Goal: Task Accomplishment & Management: Use online tool/utility

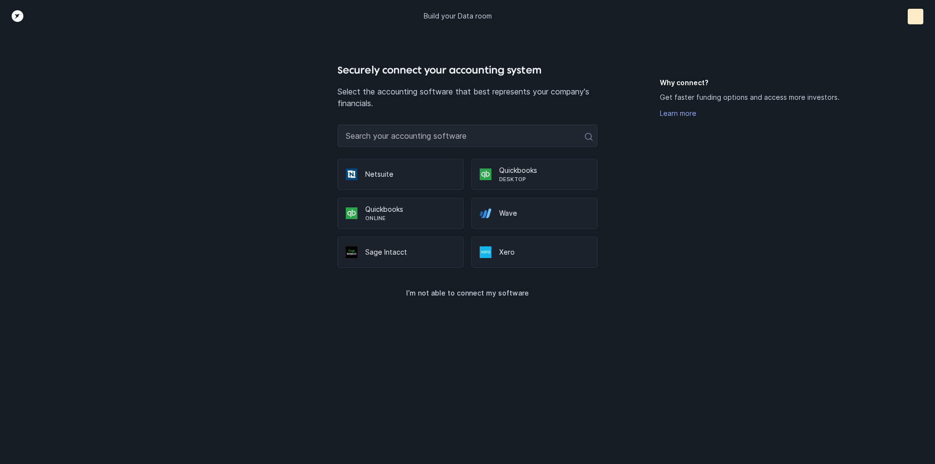
click at [426, 212] on p "Quickbooks" at bounding box center [410, 210] width 90 height 10
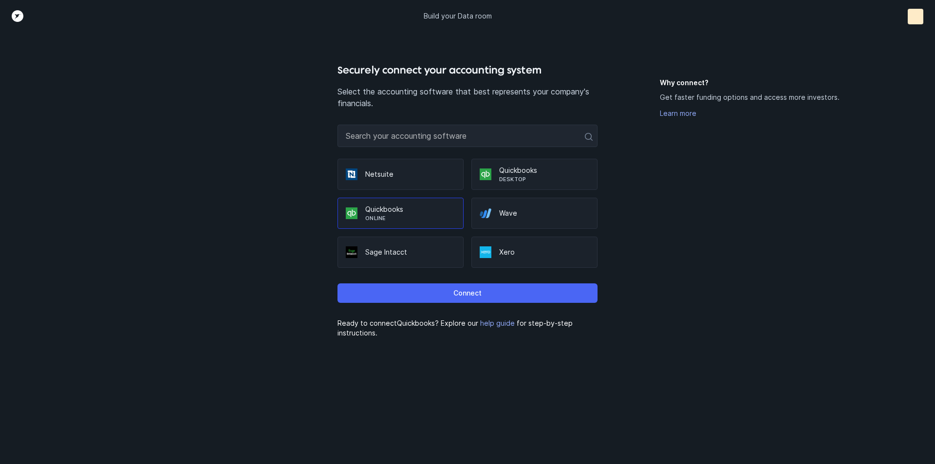
click at [422, 289] on button "Connect" at bounding box center [468, 293] width 260 height 19
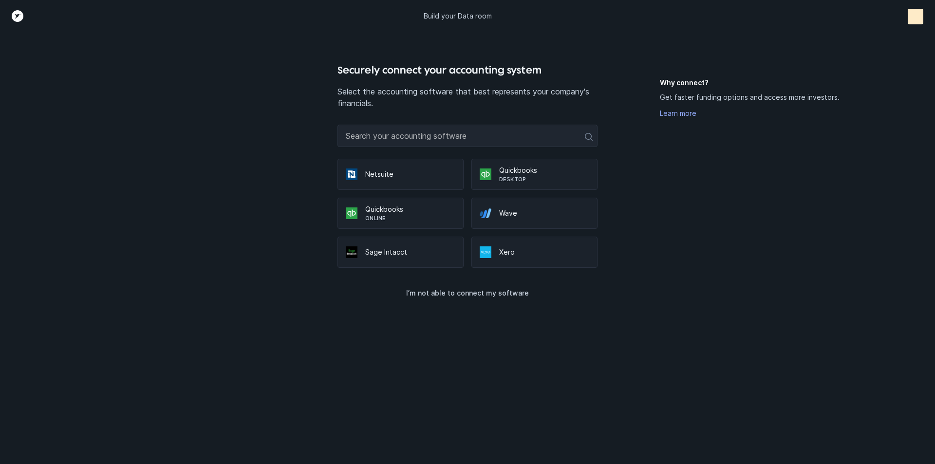
click at [415, 217] on p "Online" at bounding box center [410, 218] width 90 height 8
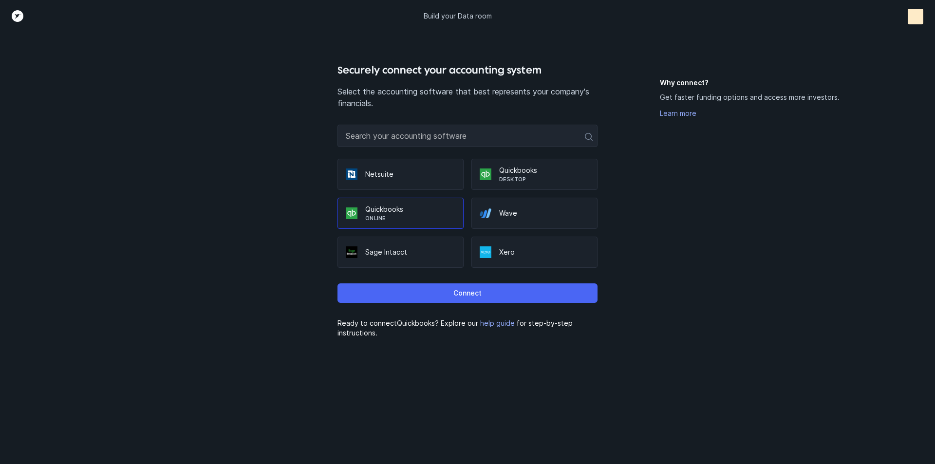
click at [420, 286] on button "Connect" at bounding box center [468, 293] width 260 height 19
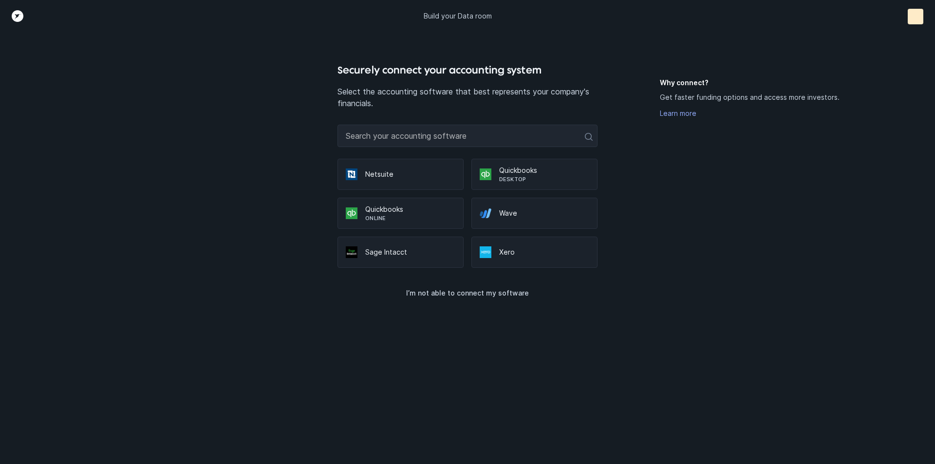
click at [385, 214] on p "Quickbooks" at bounding box center [410, 210] width 90 height 10
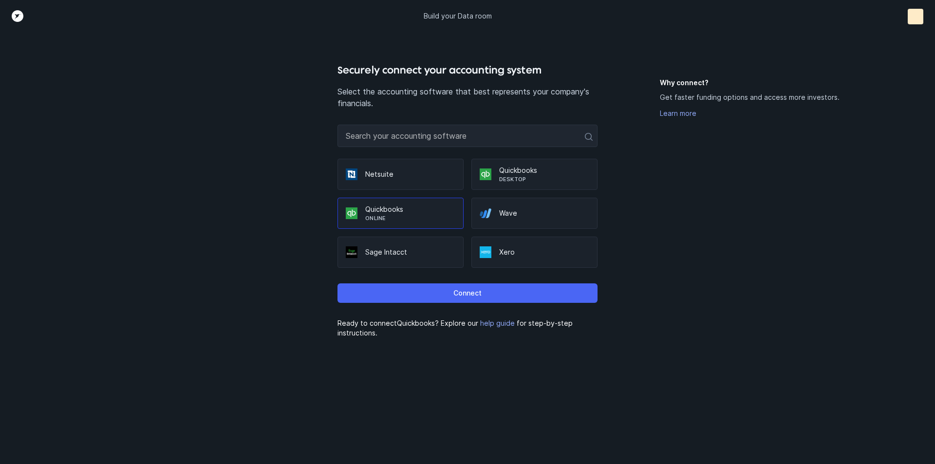
click at [389, 288] on button "Connect" at bounding box center [468, 293] width 260 height 19
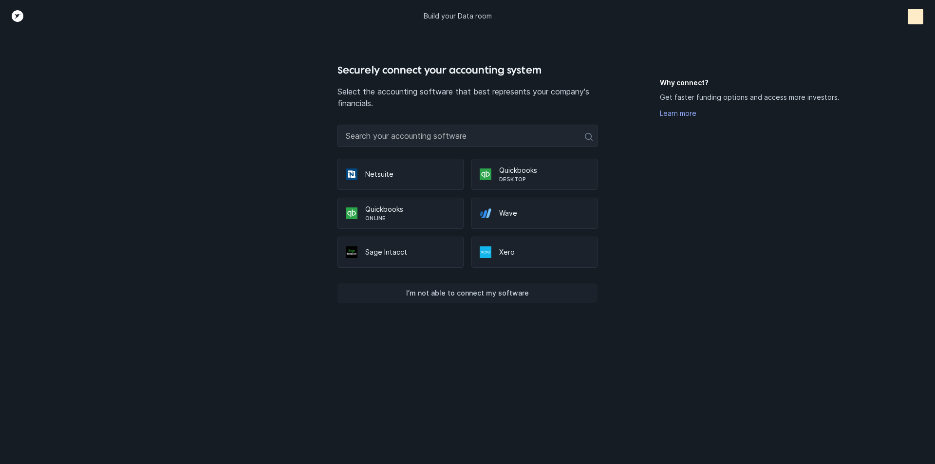
click at [484, 293] on p "I’m not able to connect my software" at bounding box center [467, 293] width 123 height 12
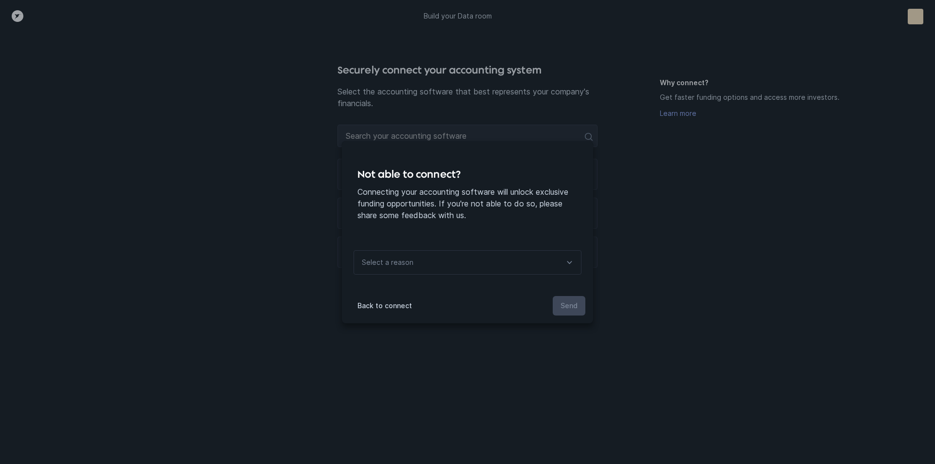
click at [453, 334] on div "Not able to connect? Connecting your accounting software will unlock exclusive …" at bounding box center [467, 232] width 935 height 464
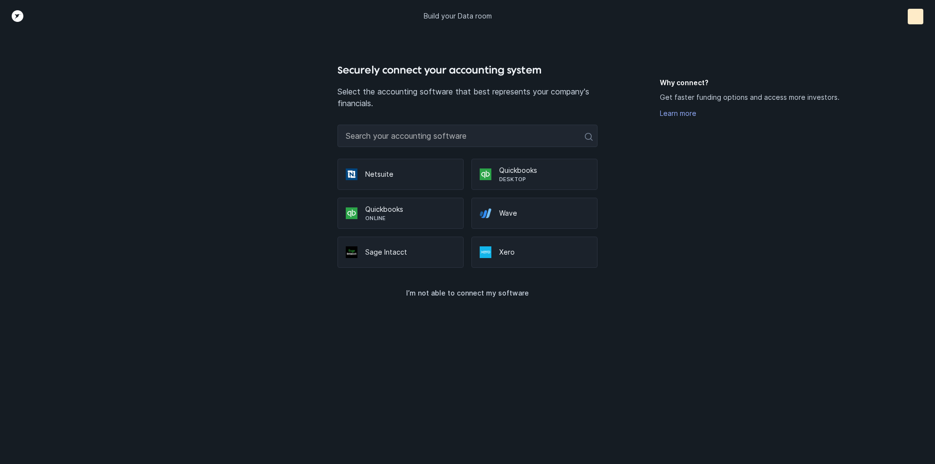
click at [401, 212] on p "Quickbooks" at bounding box center [410, 210] width 90 height 10
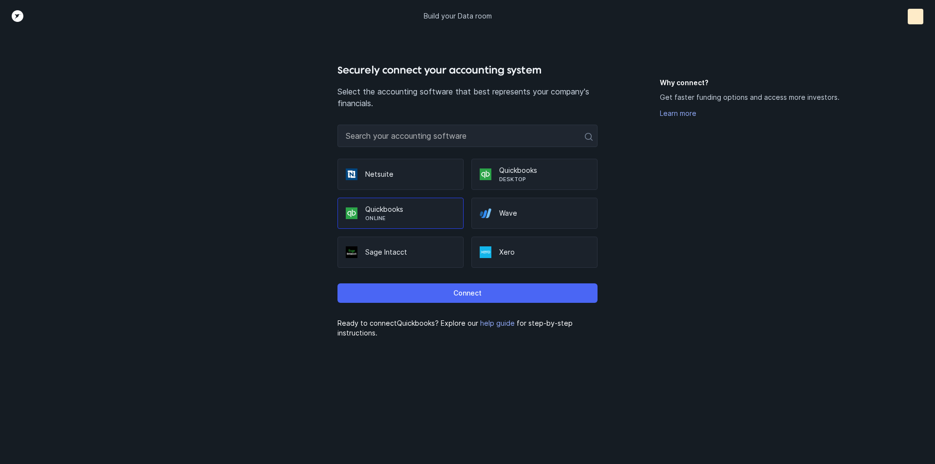
click at [413, 286] on button "Connect" at bounding box center [468, 293] width 260 height 19
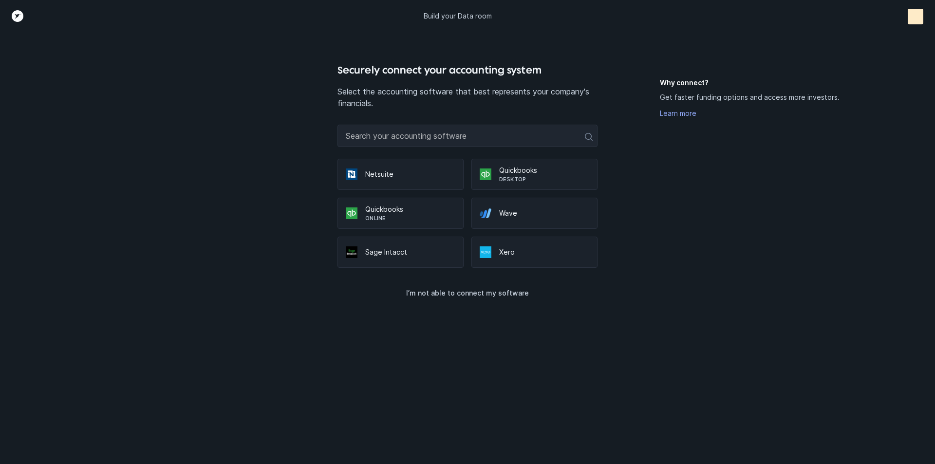
click at [361, 216] on div at bounding box center [355, 214] width 19 height 12
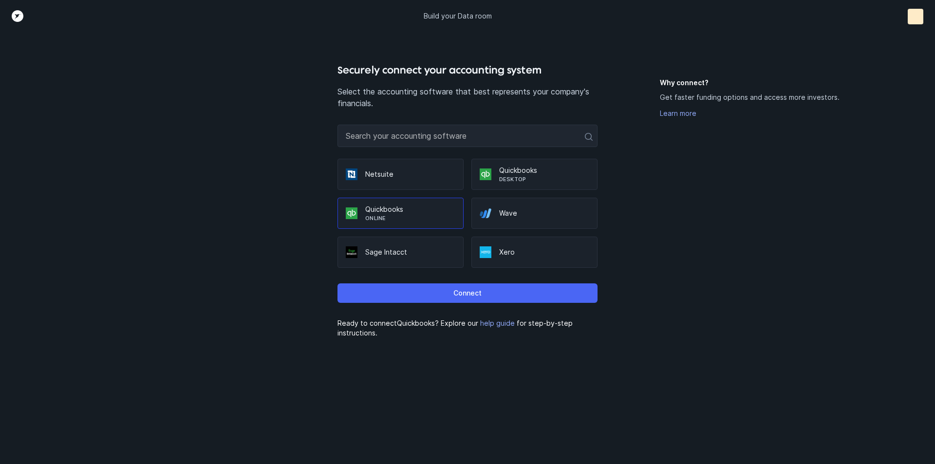
click at [370, 287] on button "Connect" at bounding box center [468, 293] width 260 height 19
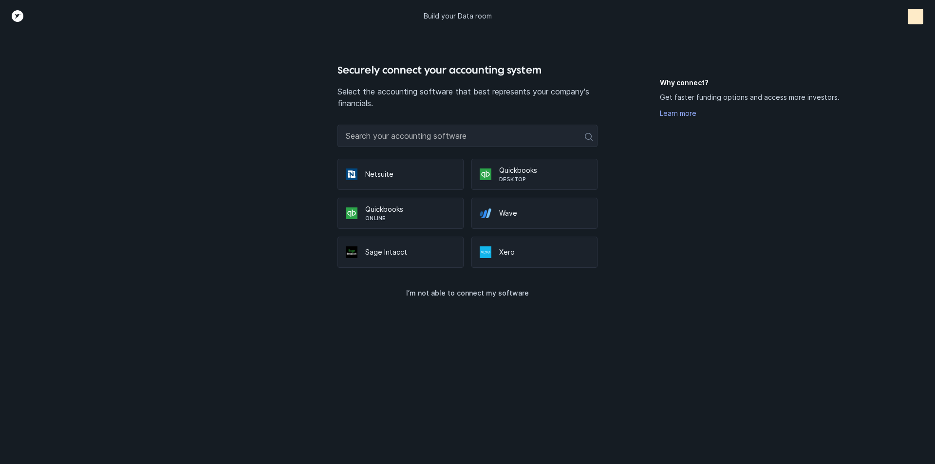
click at [291, 188] on div "Securely connect your accounting system Select the accounting software that bes…" at bounding box center [467, 263] width 779 height 402
click at [283, 205] on div "Securely connect your accounting system Select the accounting software that bes…" at bounding box center [467, 263] width 779 height 402
click at [341, 209] on div "Quickbooks Online" at bounding box center [401, 213] width 126 height 31
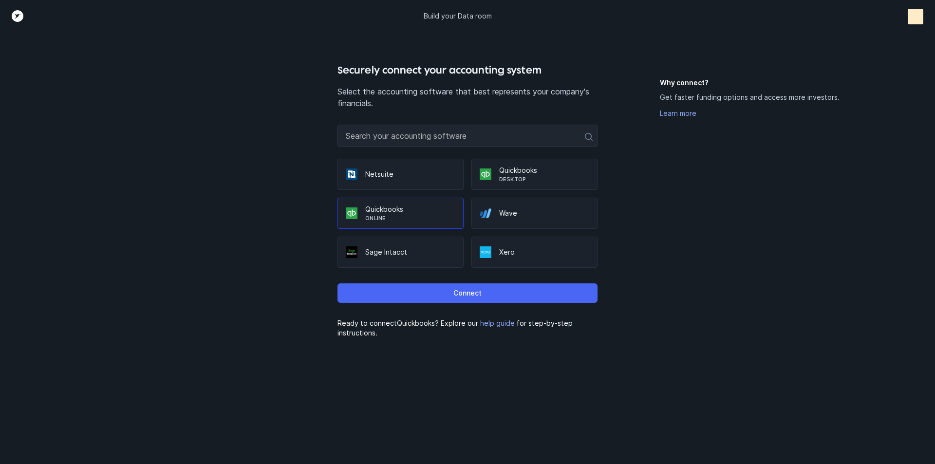
click at [375, 294] on button "Connect" at bounding box center [468, 293] width 260 height 19
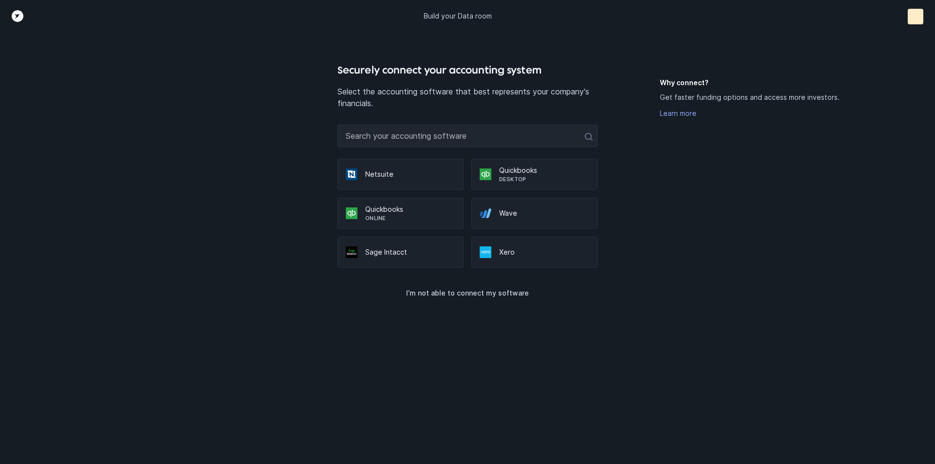
click at [674, 235] on div "Why connect? Get faster funding options and access more investors. Learn more" at bounding box center [758, 271] width 197 height 386
click at [910, 17] on div "Top" at bounding box center [916, 17] width 16 height 16
click at [916, 17] on div "Top" at bounding box center [916, 17] width 16 height 16
click at [902, 50] on button "Logout" at bounding box center [893, 55] width 59 height 19
click at [922, 15] on div "Top" at bounding box center [916, 17] width 16 height 16
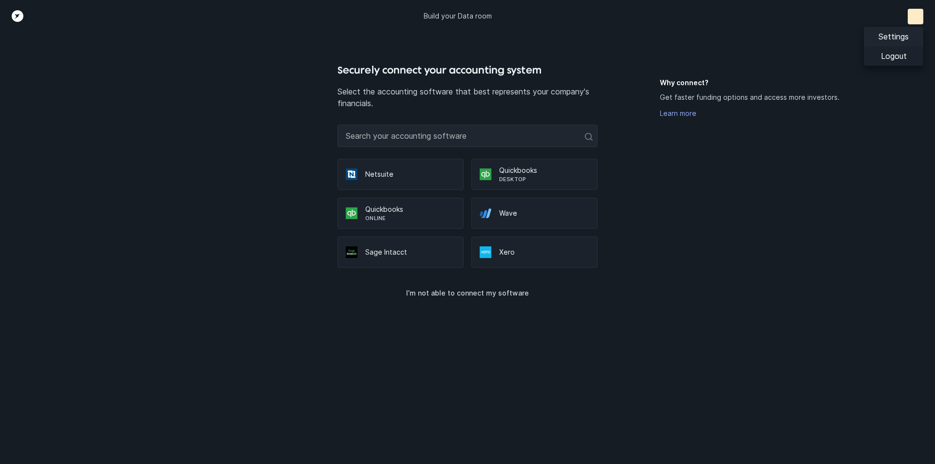
click at [906, 50] on p "Logout" at bounding box center [894, 56] width 26 height 12
click at [514, 171] on p "Quickbooks" at bounding box center [544, 171] width 90 height 10
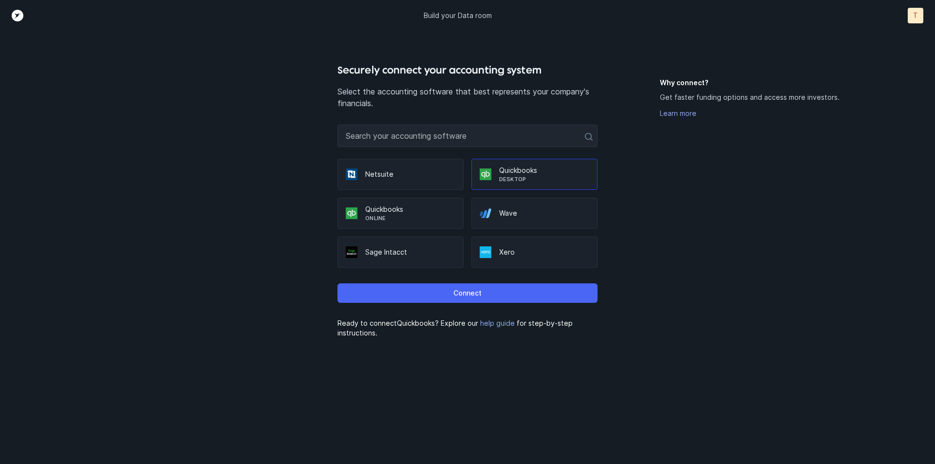
click at [473, 292] on p "Connect" at bounding box center [468, 293] width 28 height 12
